Goal: Information Seeking & Learning: Learn about a topic

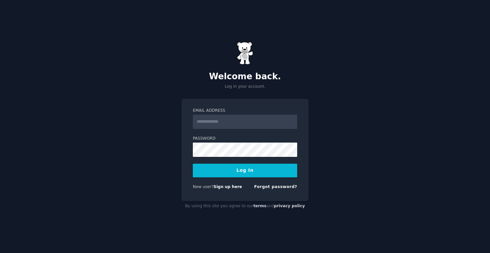
click at [237, 120] on input "Email Address" at bounding box center [245, 121] width 104 height 14
type input "**********"
click at [243, 169] on button "Log In" at bounding box center [245, 170] width 104 height 14
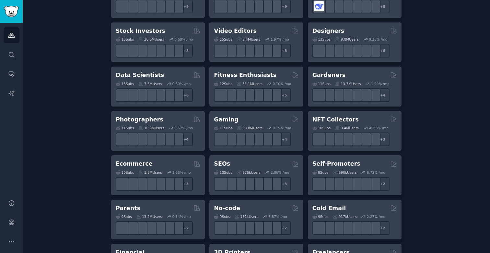
scroll to position [236, 0]
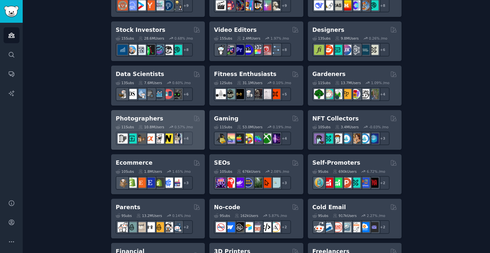
click at [185, 118] on div "Photographers Curated by GummySearch" at bounding box center [158, 118] width 85 height 8
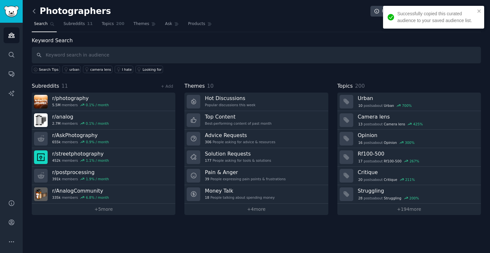
click at [34, 12] on icon at bounding box center [34, 11] width 7 height 7
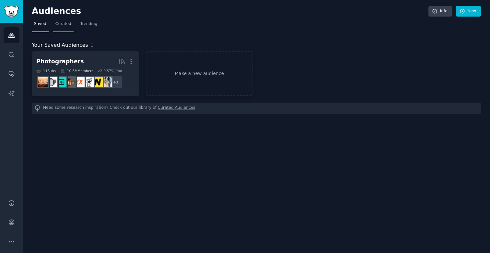
click at [60, 27] on link "Curated" at bounding box center [63, 25] width 20 height 13
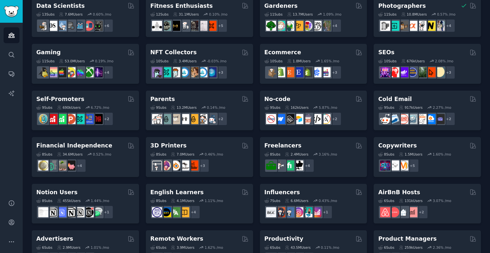
scroll to position [266, 0]
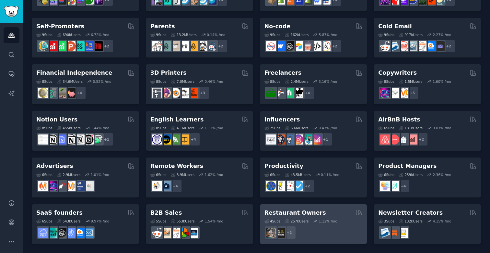
click at [313, 208] on div "Restaurant Owners 4 Sub s 257k Users 1.12 % /mo + 2" at bounding box center [313, 224] width 107 height 40
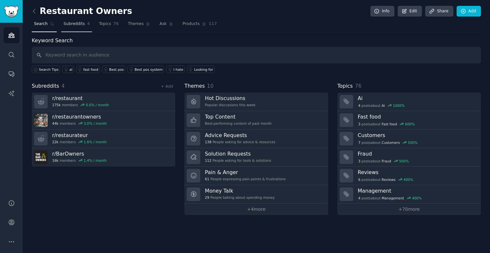
click at [74, 24] on span "Subreddits" at bounding box center [74, 24] width 21 height 6
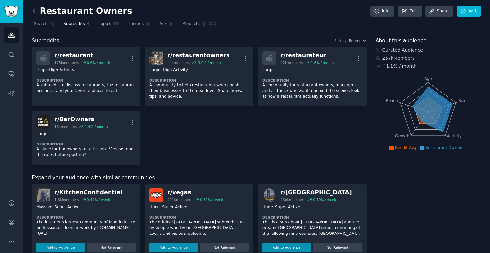
click at [108, 22] on span "Topics" at bounding box center [105, 24] width 12 height 6
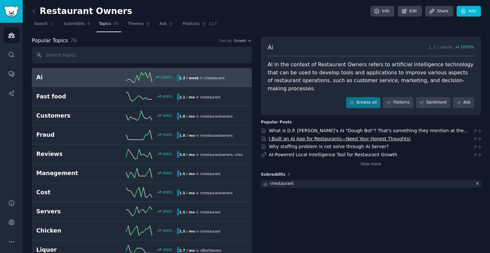
click at [291, 136] on link "I Built an AI App for Restaurants—Need Your Honest Thoughts!" at bounding box center [340, 138] width 142 height 5
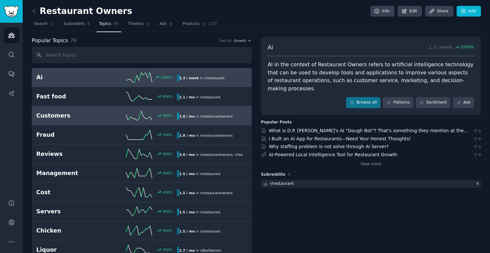
scroll to position [5, 0]
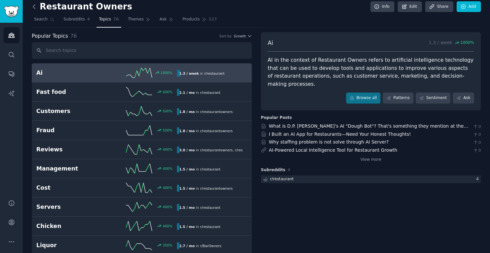
click at [34, 5] on icon at bounding box center [34, 7] width 2 height 4
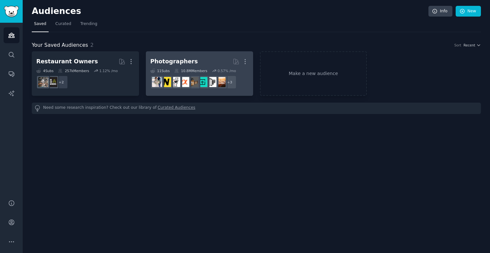
click at [160, 59] on div "Photographers" at bounding box center [174, 61] width 48 height 8
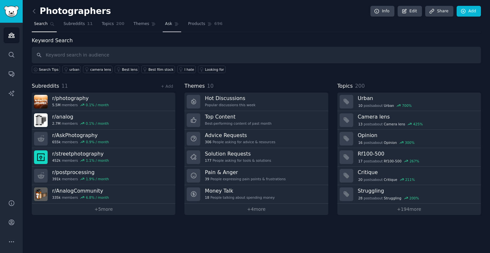
click at [165, 26] on span "Ask" at bounding box center [168, 24] width 7 height 6
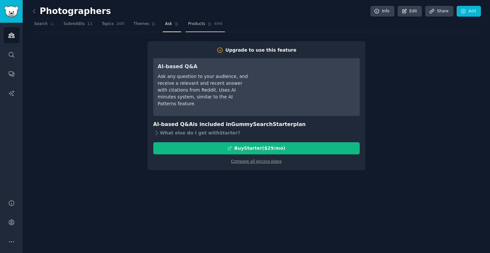
click at [193, 23] on span "Products" at bounding box center [196, 24] width 17 height 6
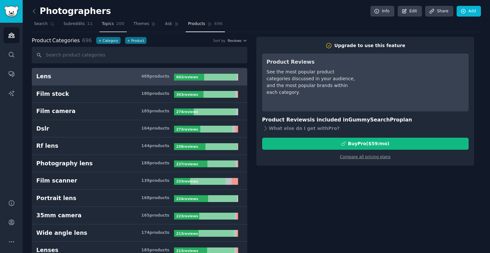
click at [113, 24] on link "Topics 200" at bounding box center [113, 25] width 27 height 13
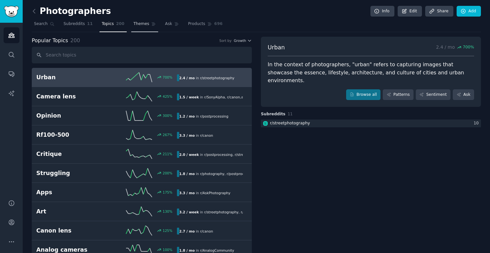
click at [142, 24] on span "Themes" at bounding box center [142, 24] width 16 height 6
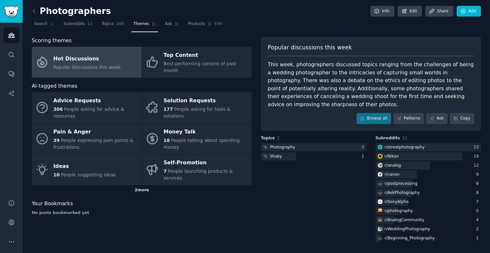
click at [101, 185] on div "2 more" at bounding box center [142, 190] width 220 height 10
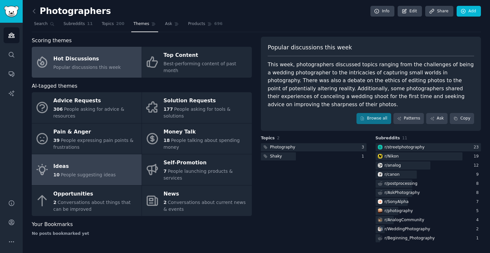
click at [102, 161] on div "Ideas" at bounding box center [85, 166] width 63 height 10
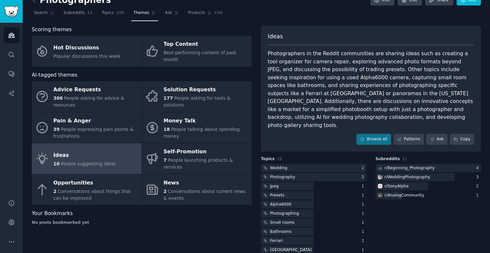
scroll to position [12, 0]
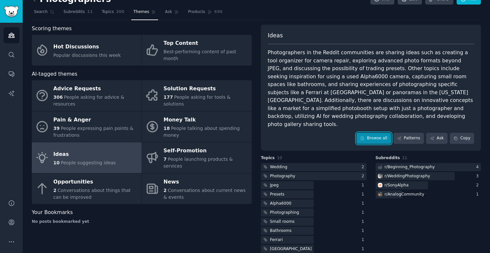
click at [376, 133] on link "Browse all" at bounding box center [374, 138] width 35 height 11
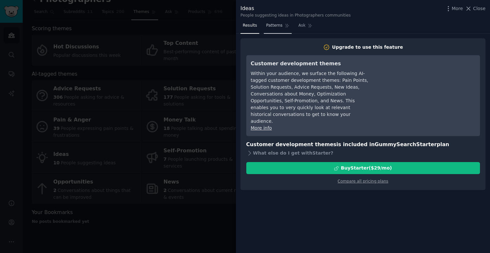
click at [274, 28] on span "Patterns" at bounding box center [274, 26] width 16 height 6
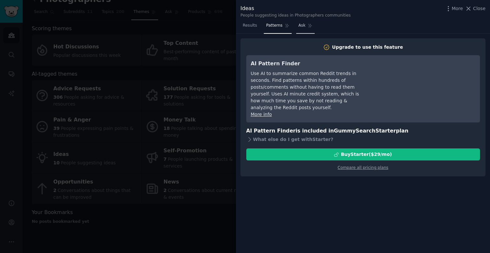
click at [300, 27] on span "Ask" at bounding box center [302, 26] width 7 height 6
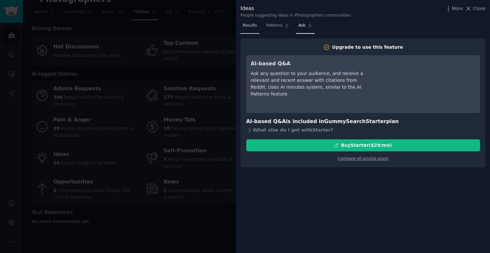
click at [253, 26] on span "Results" at bounding box center [250, 26] width 14 height 6
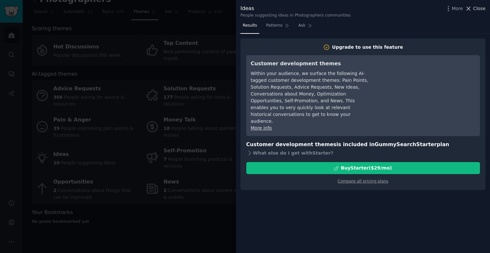
click at [481, 11] on span "Close" at bounding box center [479, 8] width 12 height 7
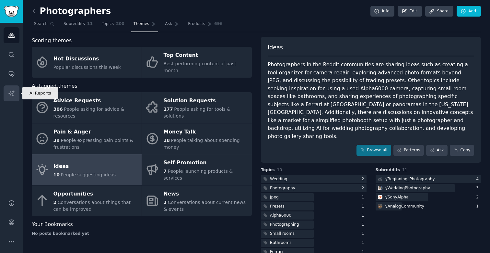
click at [10, 89] on link "AI Reports" at bounding box center [12, 93] width 16 height 16
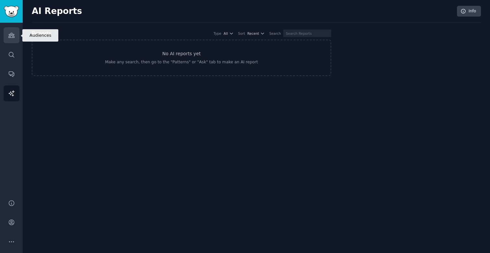
click at [14, 33] on icon "Sidebar" at bounding box center [11, 35] width 7 height 7
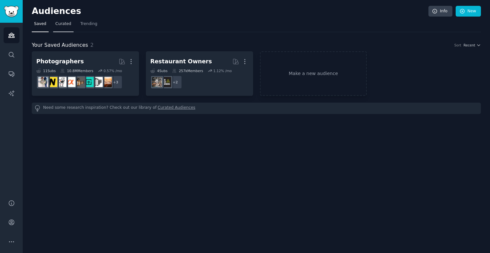
click at [69, 27] on link "Curated" at bounding box center [63, 25] width 20 height 13
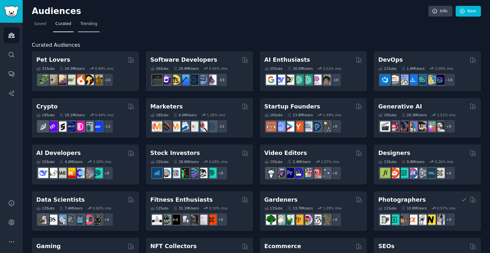
click at [86, 26] on span "Trending" at bounding box center [88, 24] width 17 height 6
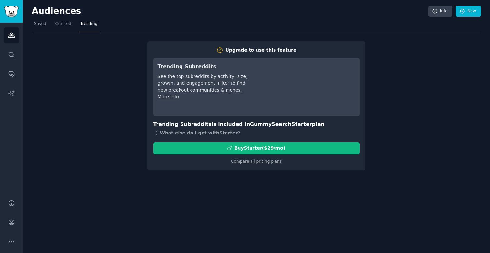
click at [158, 132] on icon at bounding box center [156, 132] width 7 height 7
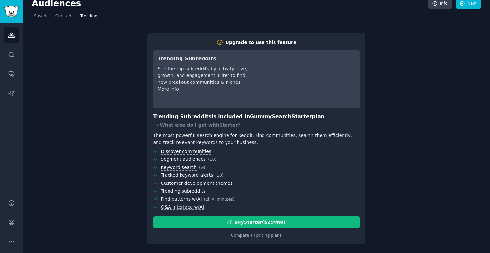
scroll to position [8, 0]
click at [64, 18] on span "Curated" at bounding box center [63, 16] width 16 height 6
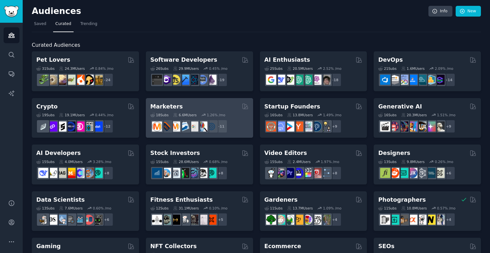
click at [235, 105] on div "Marketers" at bounding box center [199, 106] width 98 height 8
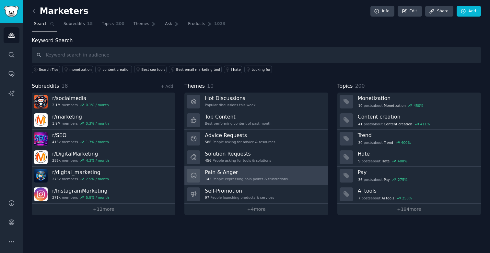
click at [286, 171] on link "Pain & Anger 143 People expressing pain points & frustrations" at bounding box center [257, 175] width 144 height 18
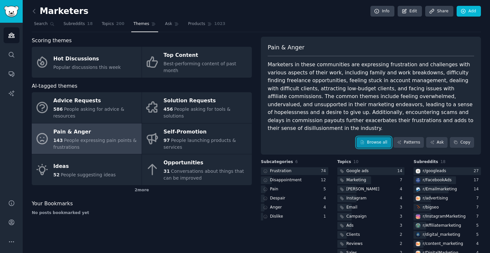
click at [366, 137] on link "Browse all" at bounding box center [374, 142] width 35 height 11
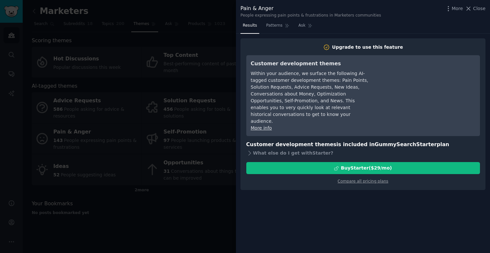
click at [168, 203] on div at bounding box center [245, 126] width 490 height 253
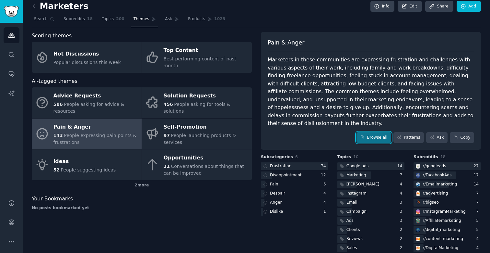
scroll to position [7, 0]
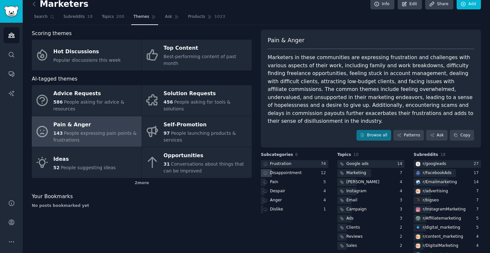
click at [280, 170] on div "Disappointment" at bounding box center [286, 173] width 32 height 6
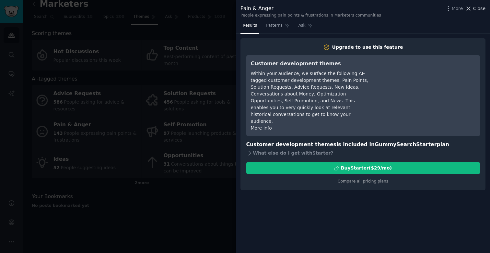
click at [478, 11] on span "Close" at bounding box center [479, 8] width 12 height 7
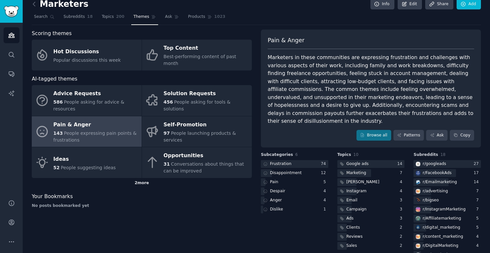
click at [148, 178] on div "2 more" at bounding box center [142, 183] width 220 height 10
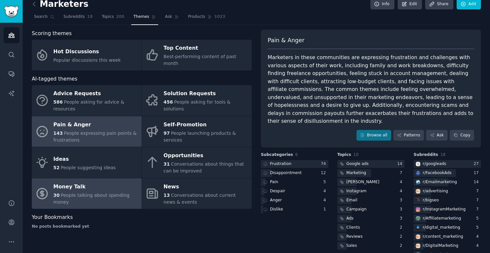
click at [116, 192] on span "People talking about spending money" at bounding box center [92, 198] width 76 height 12
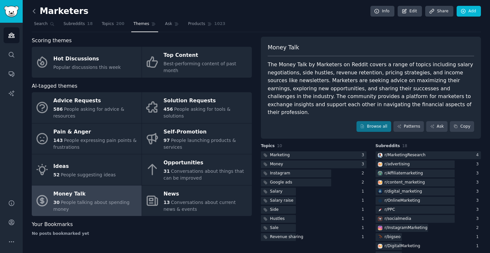
click at [35, 10] on icon at bounding box center [34, 11] width 7 height 7
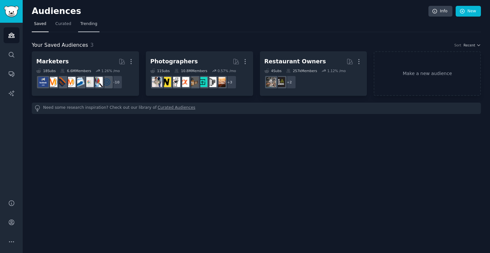
click at [92, 24] on span "Trending" at bounding box center [88, 24] width 17 height 6
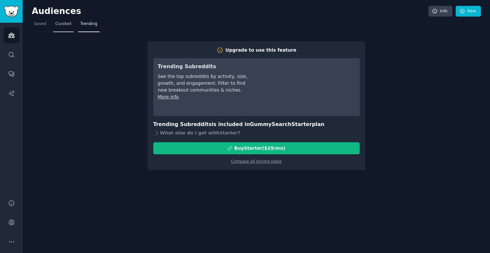
click at [64, 25] on span "Curated" at bounding box center [63, 24] width 16 height 6
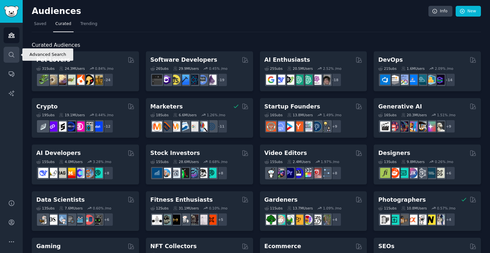
click at [15, 54] on link "Search" at bounding box center [12, 55] width 16 height 16
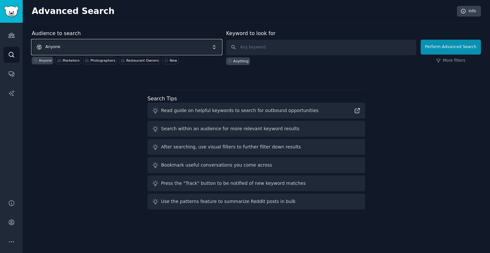
click at [83, 49] on span "Anyone" at bounding box center [127, 47] width 190 height 15
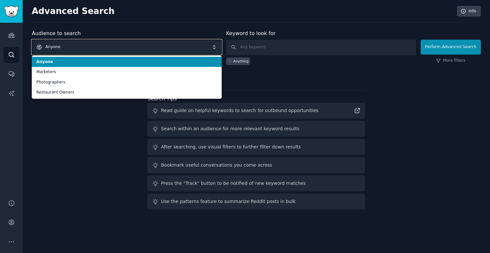
click at [83, 49] on span "Anyone" at bounding box center [127, 47] width 190 height 15
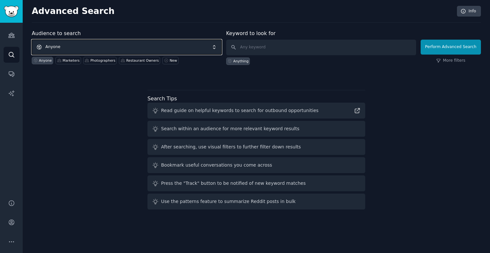
click at [83, 49] on span "Anyone" at bounding box center [127, 47] width 190 height 15
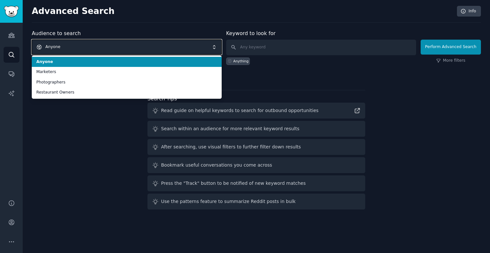
click at [83, 49] on span "Anyone" at bounding box center [127, 47] width 190 height 15
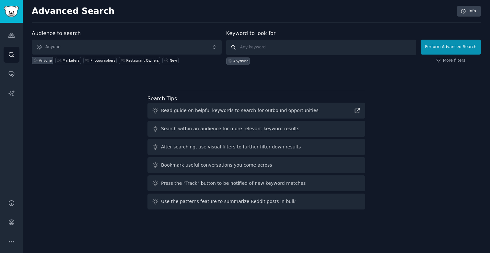
click at [244, 48] on input "text" at bounding box center [321, 48] width 190 height 16
type input "ш"
type input "idea"
click at [465, 46] on button "Perform Advanced Search" at bounding box center [451, 47] width 60 height 15
